Goal: Find specific page/section: Find specific page/section

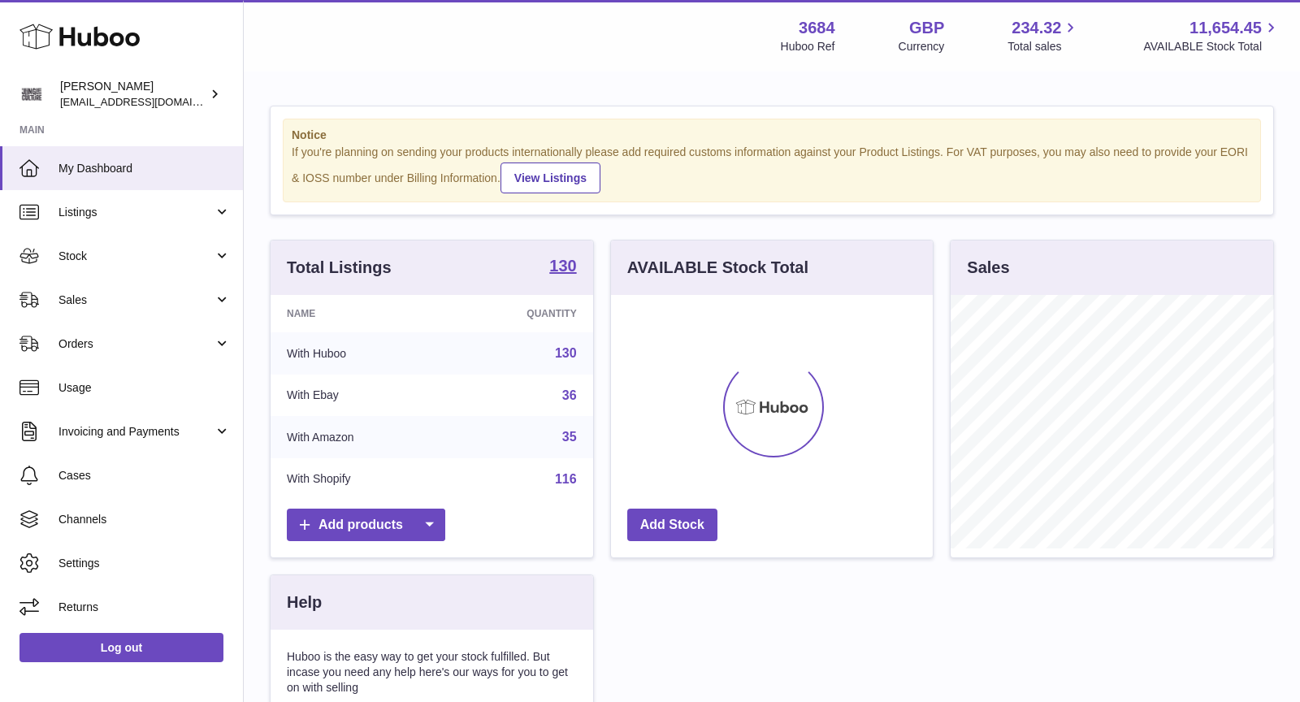
scroll to position [253, 323]
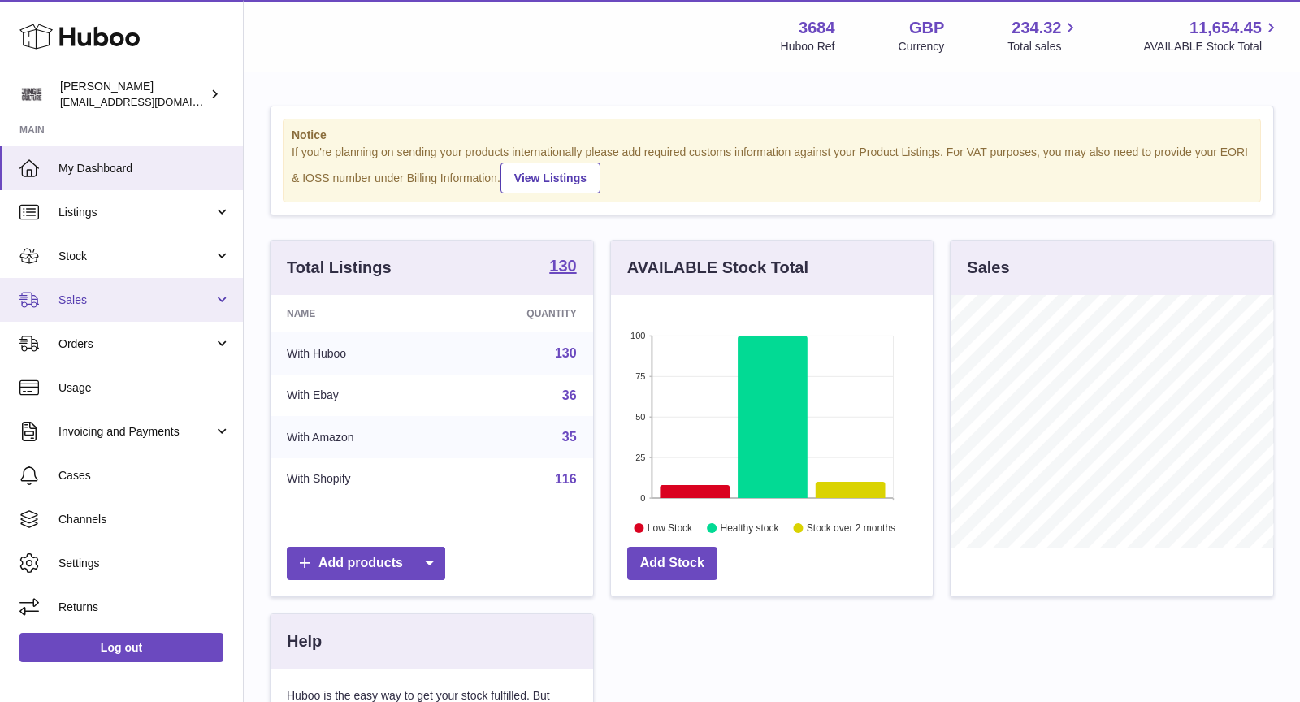
click at [125, 295] on span "Sales" at bounding box center [136, 300] width 155 height 15
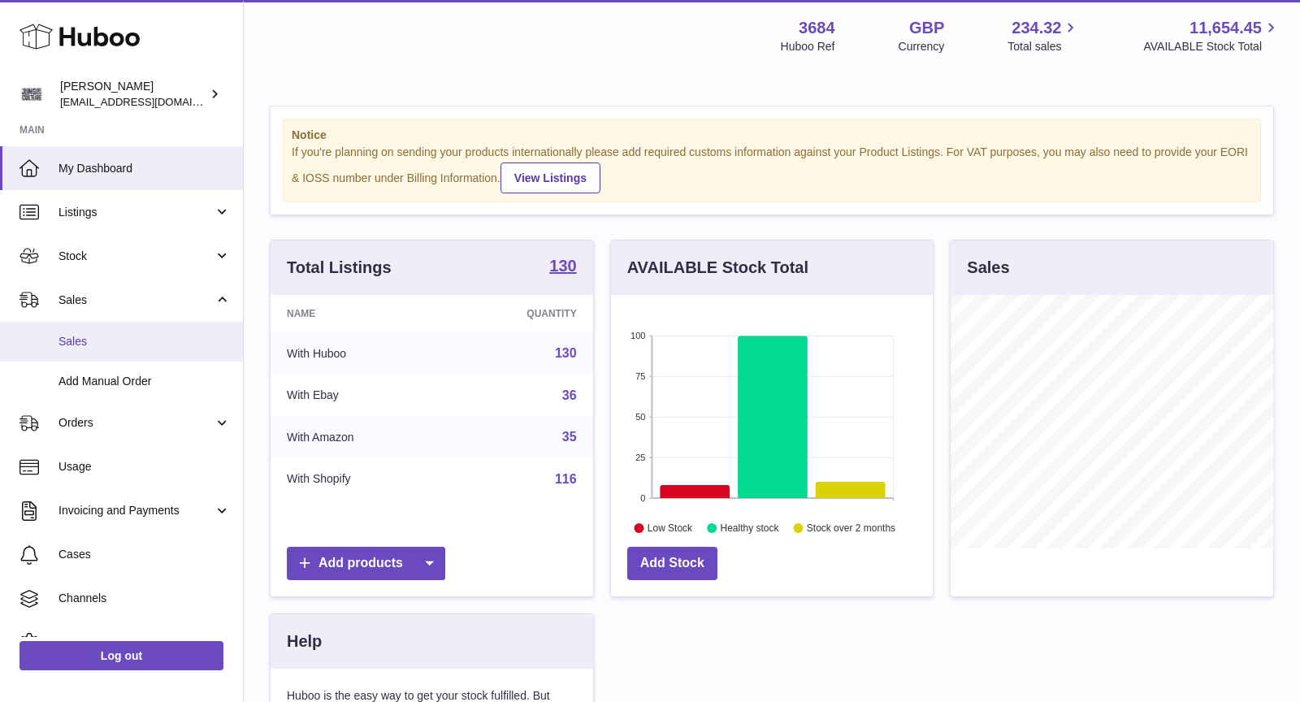
click at [130, 346] on span "Sales" at bounding box center [145, 341] width 172 height 15
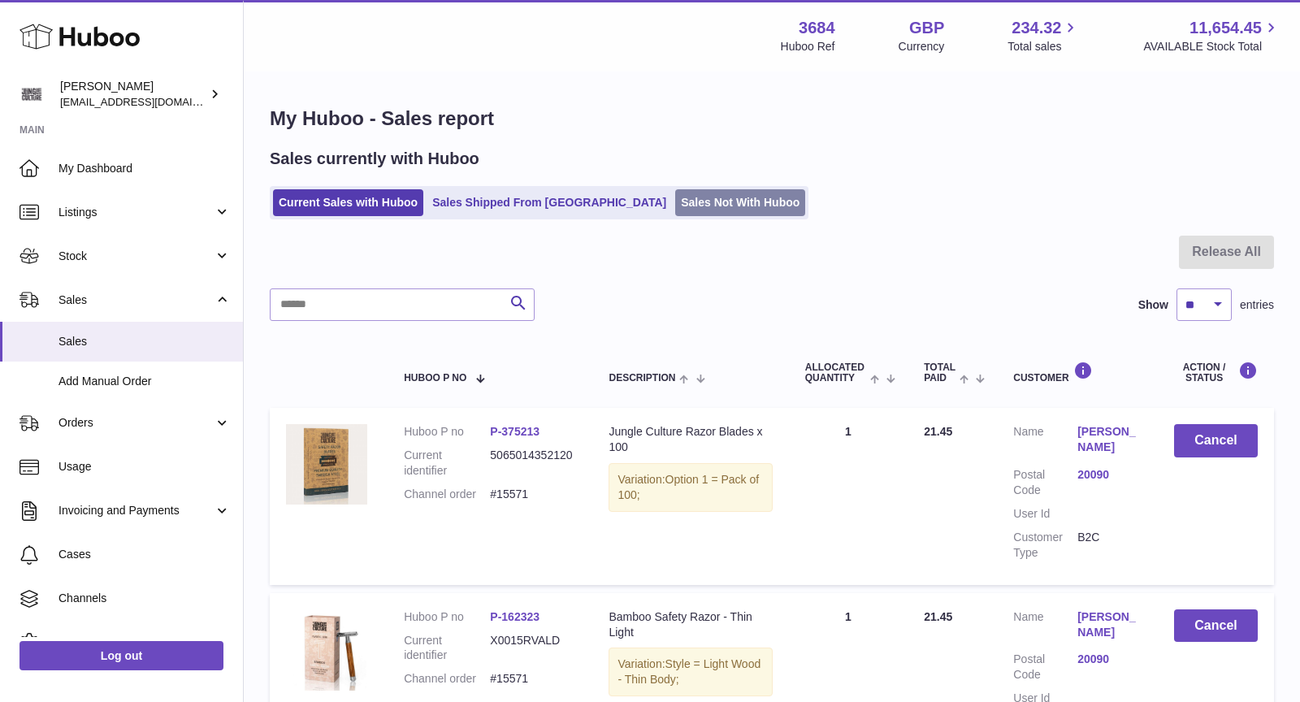
click at [675, 197] on link "Sales Not With Huboo" at bounding box center [740, 202] width 130 height 27
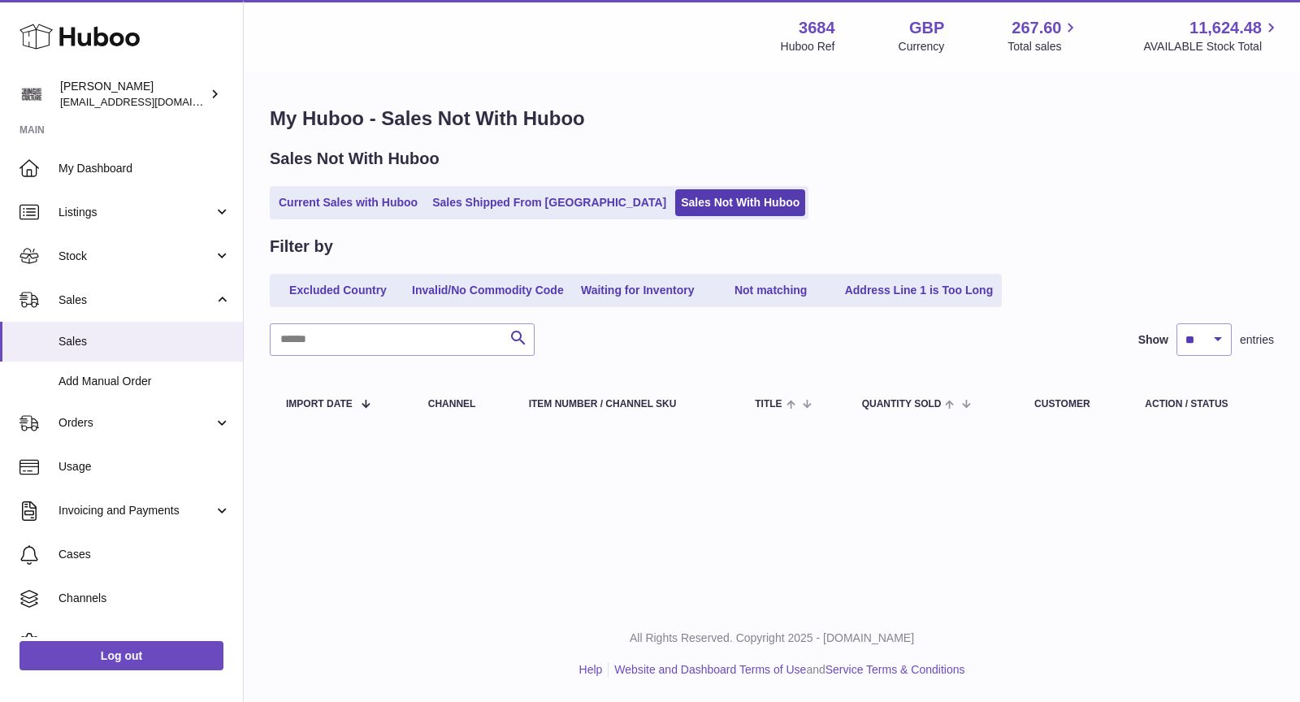
click at [339, 203] on link "Current Sales with Huboo" at bounding box center [348, 202] width 150 height 27
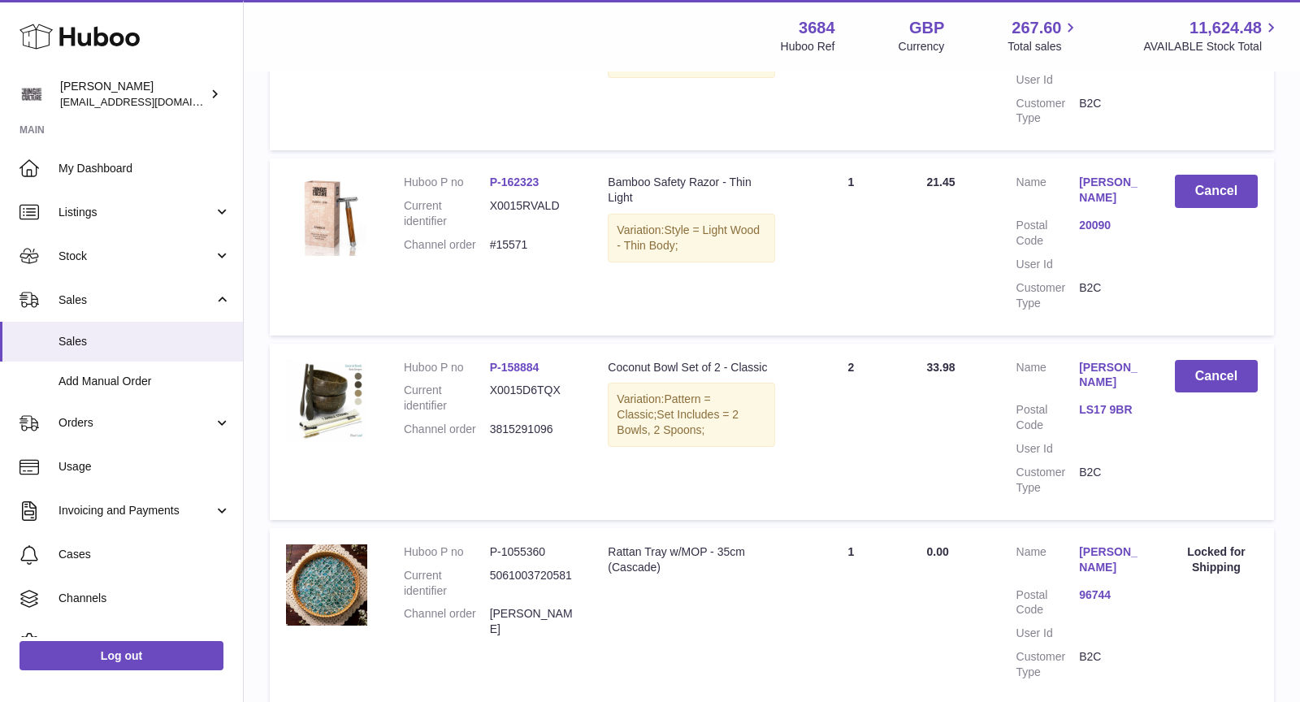
scroll to position [1287, 0]
